Goal: Check status: Check status

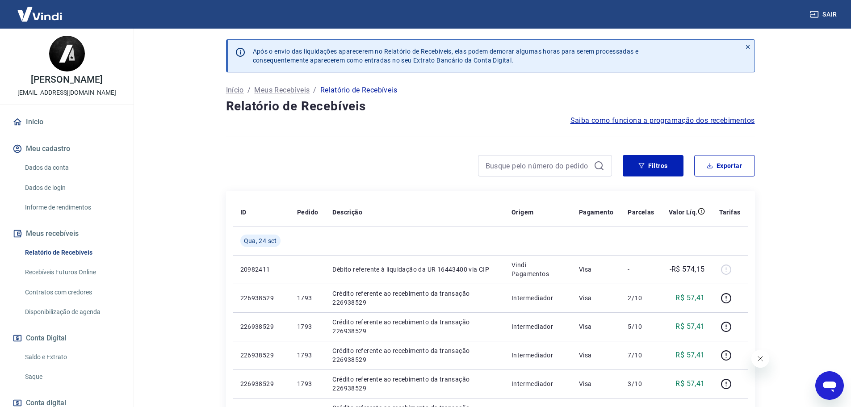
drag, startPoint x: 57, startPoint y: 356, endPoint x: 71, endPoint y: 353, distance: 13.7
click at [57, 356] on link "Saldo e Extrato" at bounding box center [71, 357] width 101 height 18
